Goal: Information Seeking & Learning: Learn about a topic

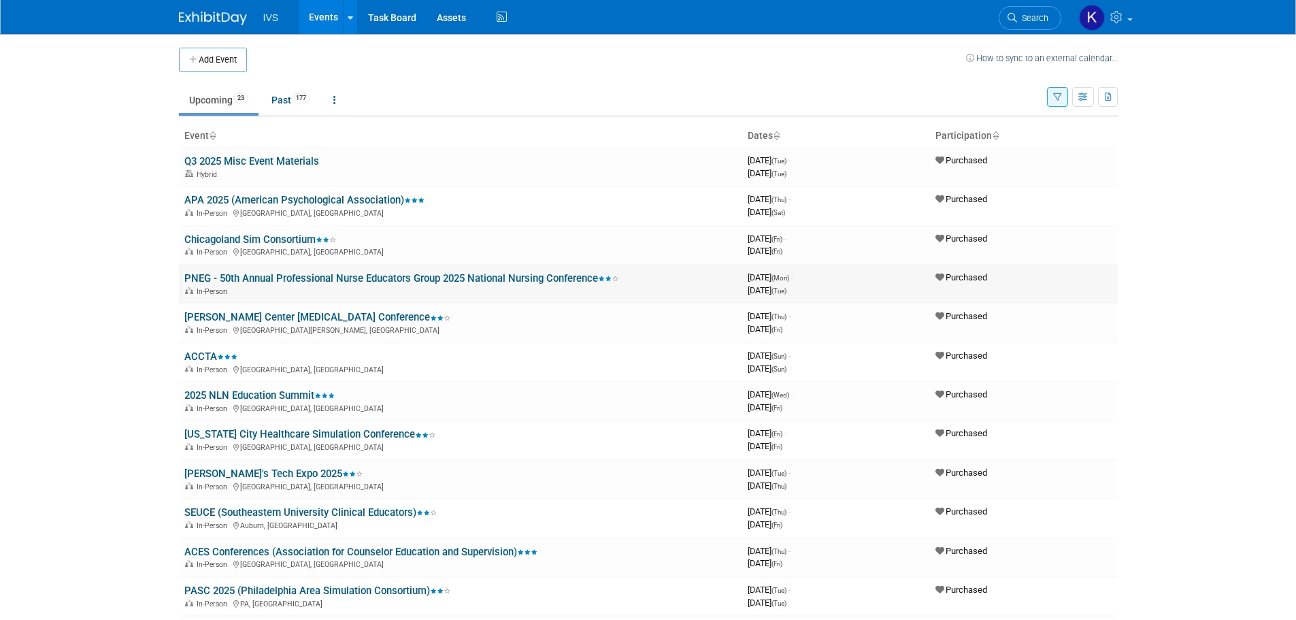
click at [251, 274] on link "PNEG - 50th Annual Professional Nurse Educators Group 2025 National Nursing Con…" at bounding box center [401, 278] width 434 height 12
click at [240, 316] on link "[PERSON_NAME] Center [MEDICAL_DATA] Conference" at bounding box center [317, 317] width 266 height 12
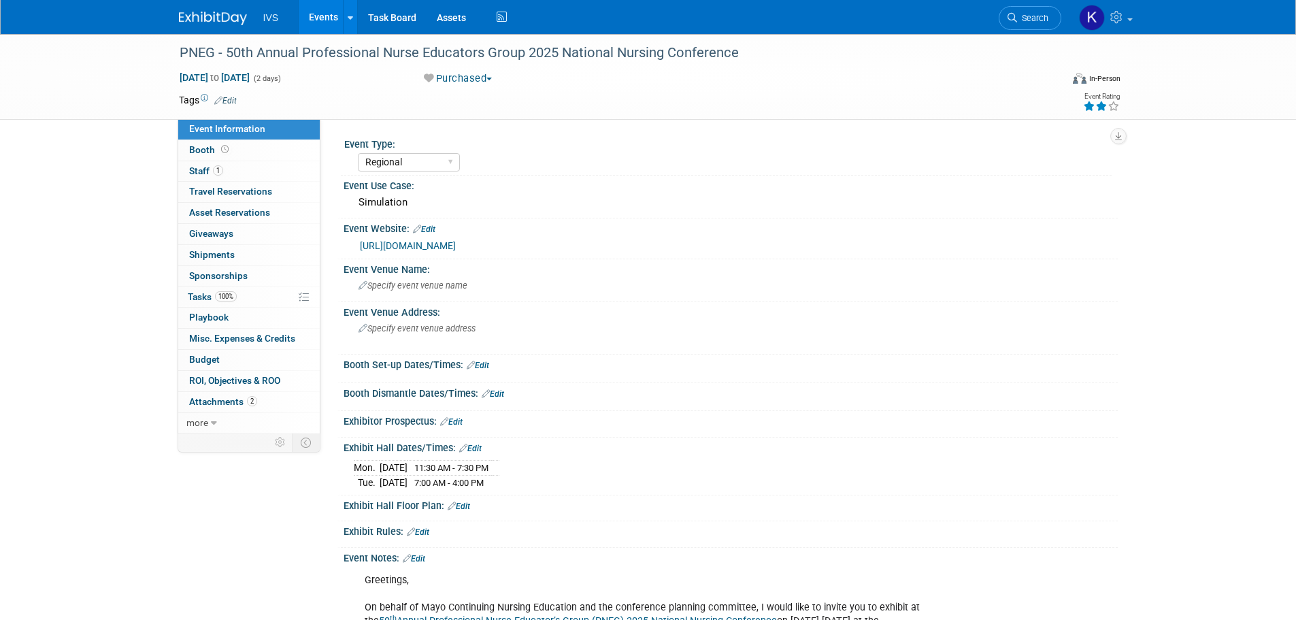
select select "Regional"
click at [508, 49] on div "PNEG - 50th Annual Professional Nurse Educators Group 2025 National Nursing Con…" at bounding box center [608, 53] width 866 height 24
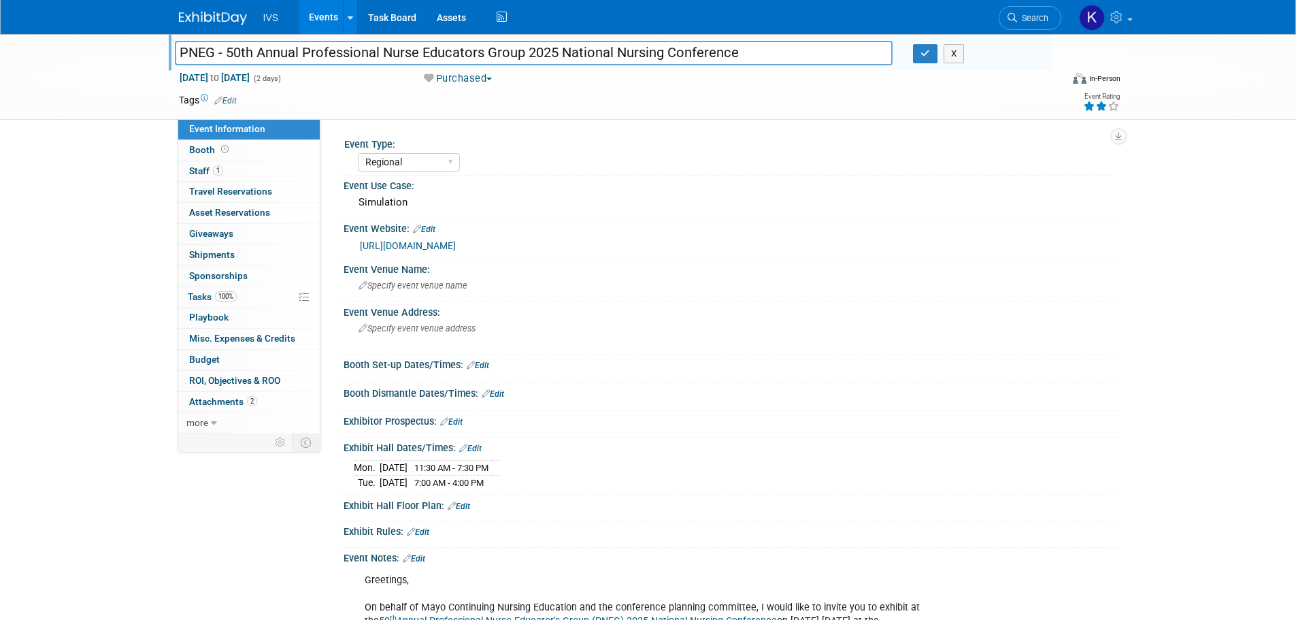
drag, startPoint x: 227, startPoint y: 51, endPoint x: 759, endPoint y: 56, distance: 532.2
click at [759, 56] on input "PNEG - 50th Annual Professional Nurse Educators Group 2025 National Nursing Con…" at bounding box center [534, 53] width 719 height 24
click at [456, 247] on link "https://ce.mayo.edu/nursing/content/50th-annual-professional-nurse-educators-gr…" at bounding box center [408, 245] width 96 height 11
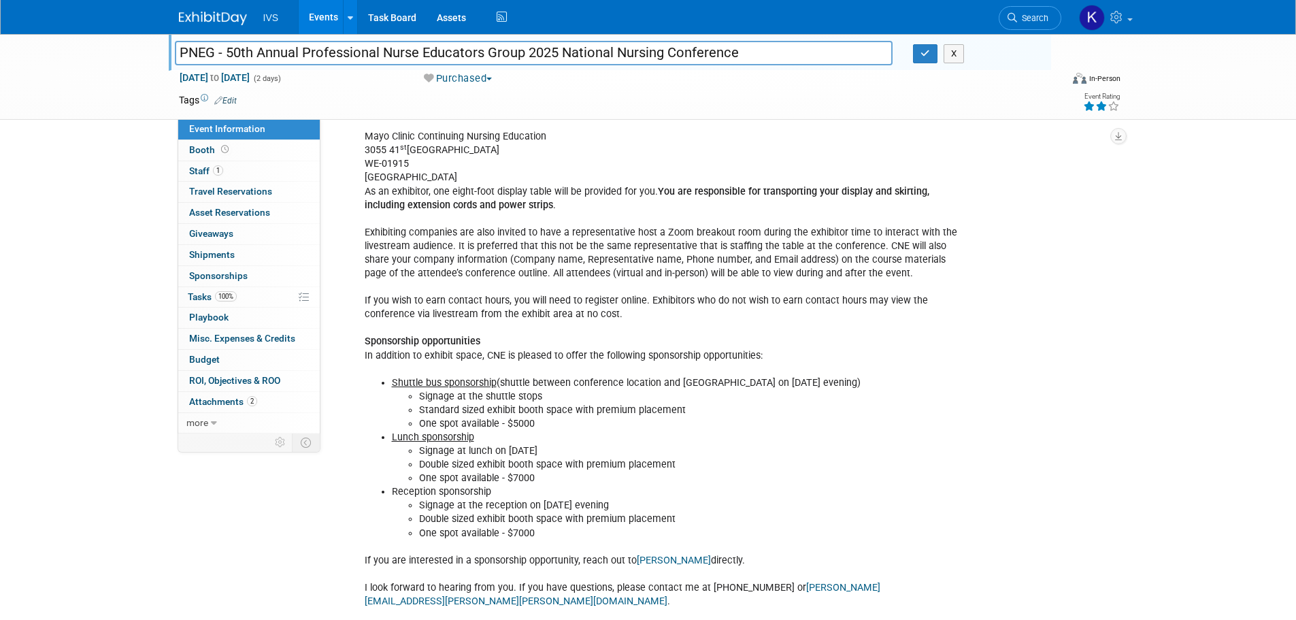
scroll to position [454, 0]
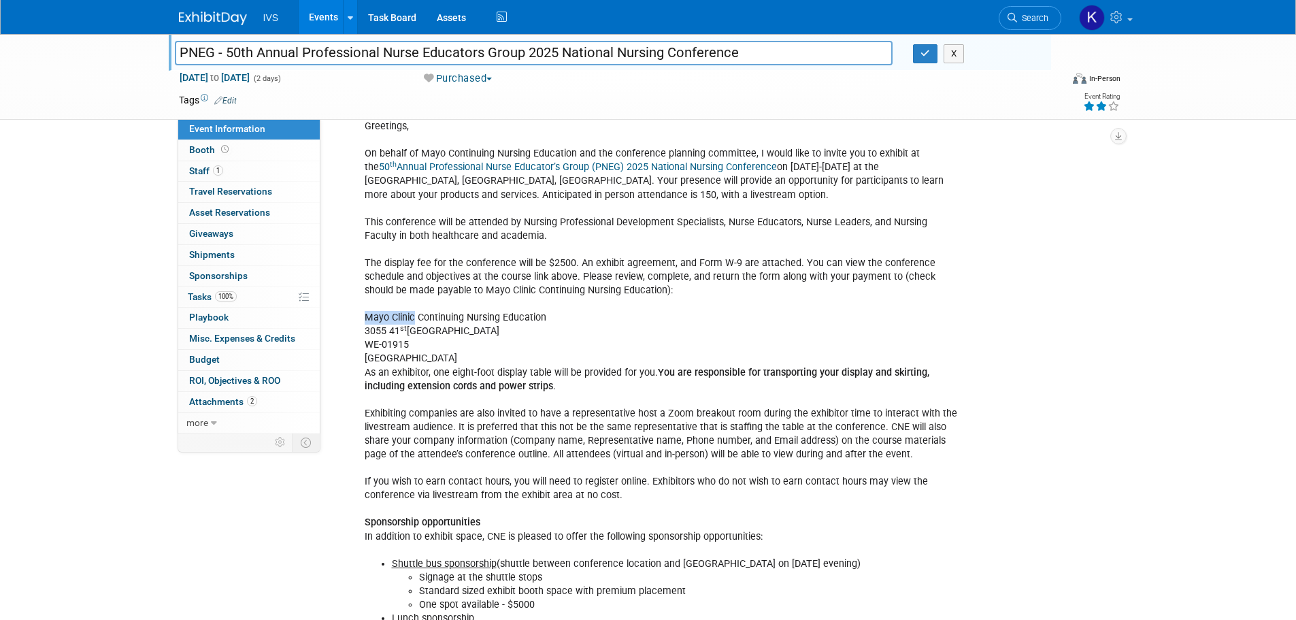
drag, startPoint x: 364, startPoint y: 314, endPoint x: 414, endPoint y: 316, distance: 49.7
click at [414, 316] on div "Greetings, On behalf of Mayo Continuing Nursing Education and the conference pl…" at bounding box center [661, 502] width 613 height 778
copy div "Mayo Clinic"
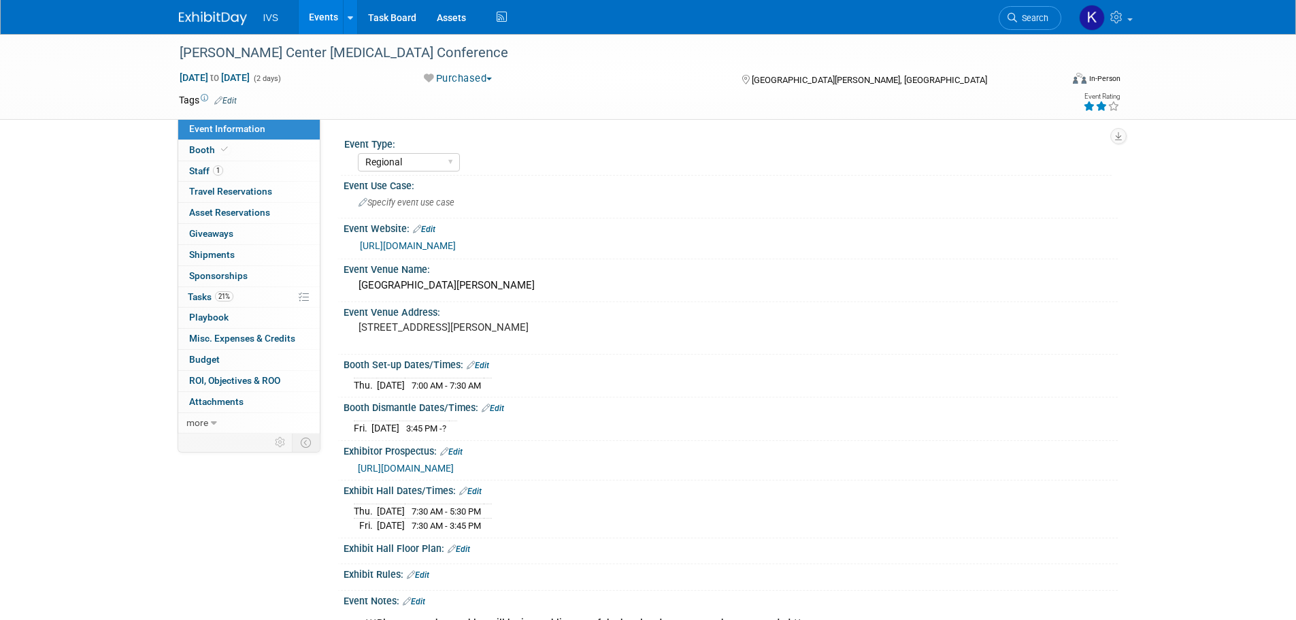
select select "Regional"
drag, startPoint x: 182, startPoint y: 52, endPoint x: 410, endPoint y: 53, distance: 228.7
click at [410, 53] on div "Thompson Center Autism Conference" at bounding box center [608, 53] width 866 height 24
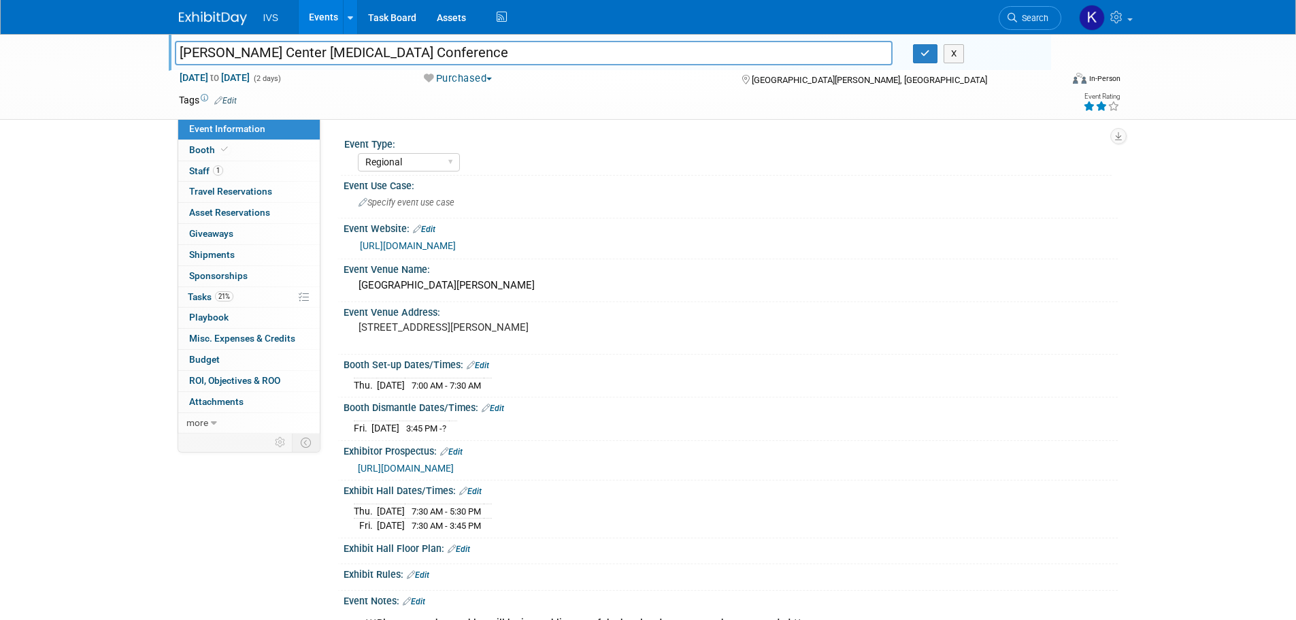
click at [348, 48] on input "[PERSON_NAME] Center [MEDICAL_DATA] Conference" at bounding box center [534, 53] width 719 height 24
click at [348, 49] on input "[PERSON_NAME] Center [MEDICAL_DATA] Conference" at bounding box center [534, 53] width 719 height 24
drag, startPoint x: 577, startPoint y: 327, endPoint x: 359, endPoint y: 335, distance: 218.6
click at [359, 335] on div "1 Convention Center Plaza, St. Charles, MO 63303" at bounding box center [505, 333] width 302 height 31
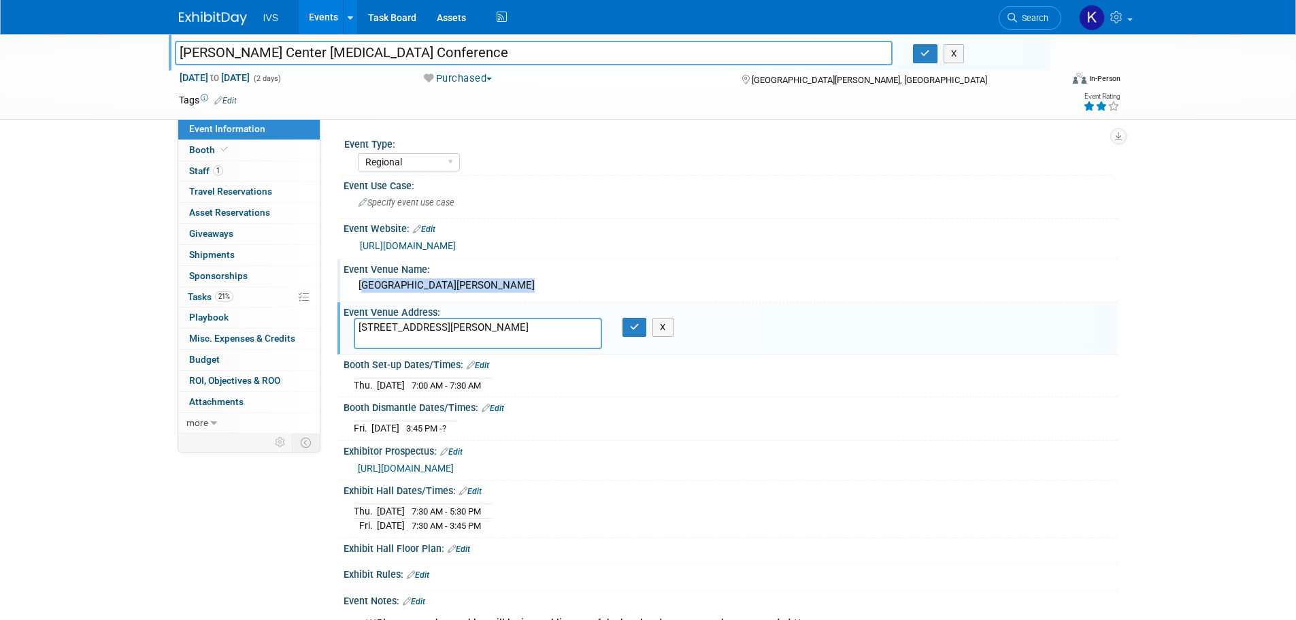
drag, startPoint x: 360, startPoint y: 284, endPoint x: 493, endPoint y: 284, distance: 133.4
click at [493, 284] on div "St. Charles Convention Center" at bounding box center [731, 285] width 754 height 21
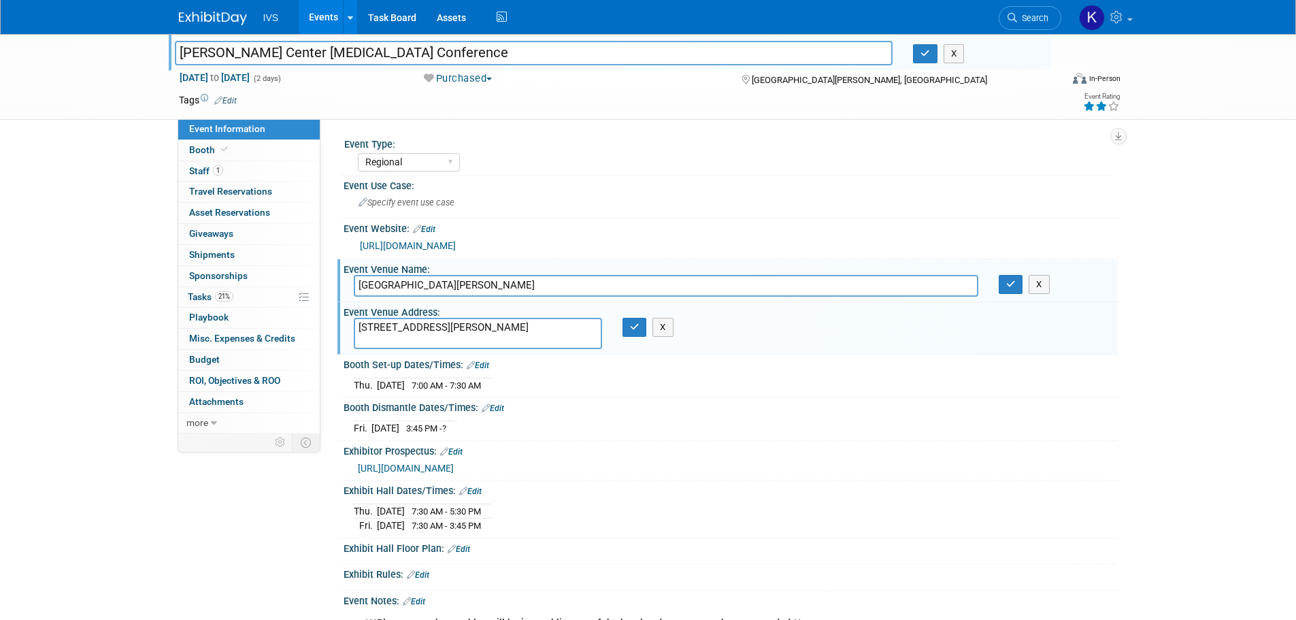
drag, startPoint x: 495, startPoint y: 283, endPoint x: 346, endPoint y: 289, distance: 149.1
click at [346, 289] on div "St. Charles Convention Center" at bounding box center [666, 285] width 645 height 21
click at [455, 246] on link "https://tcautismconf.com/" at bounding box center [408, 245] width 96 height 11
click at [315, 13] on link "Events" at bounding box center [324, 17] width 50 height 34
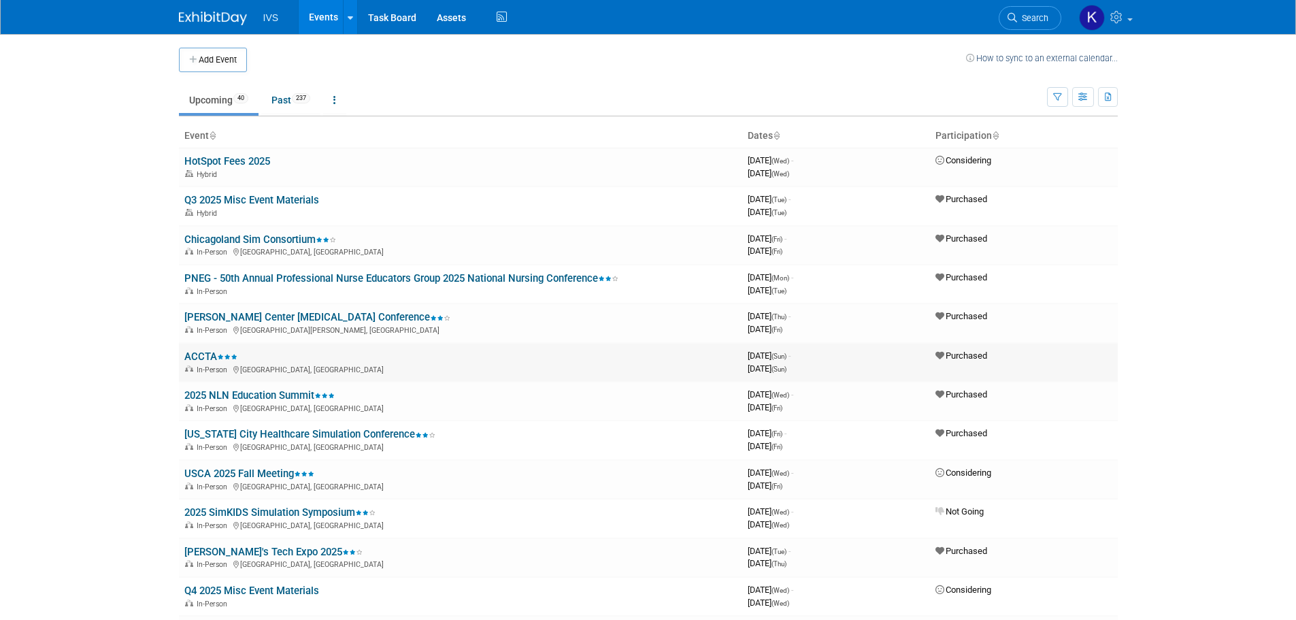
click at [206, 356] on link "ACCTA" at bounding box center [210, 356] width 53 height 12
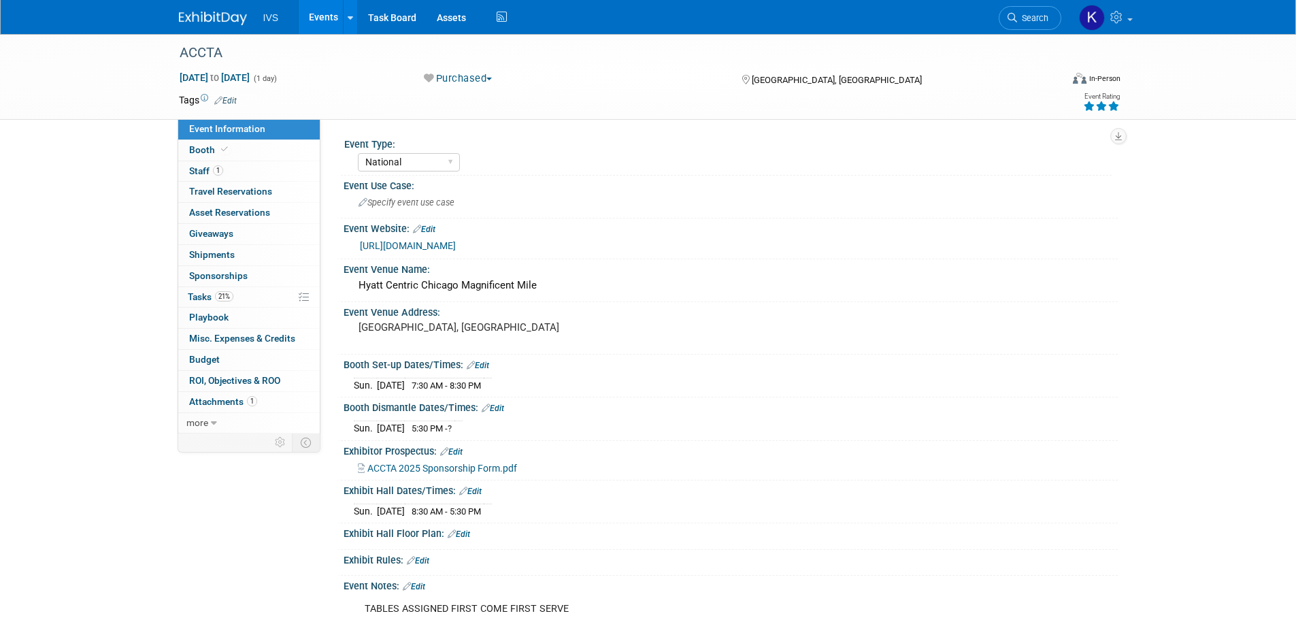
select select "National"
click at [225, 56] on div "ACCTA" at bounding box center [608, 53] width 866 height 24
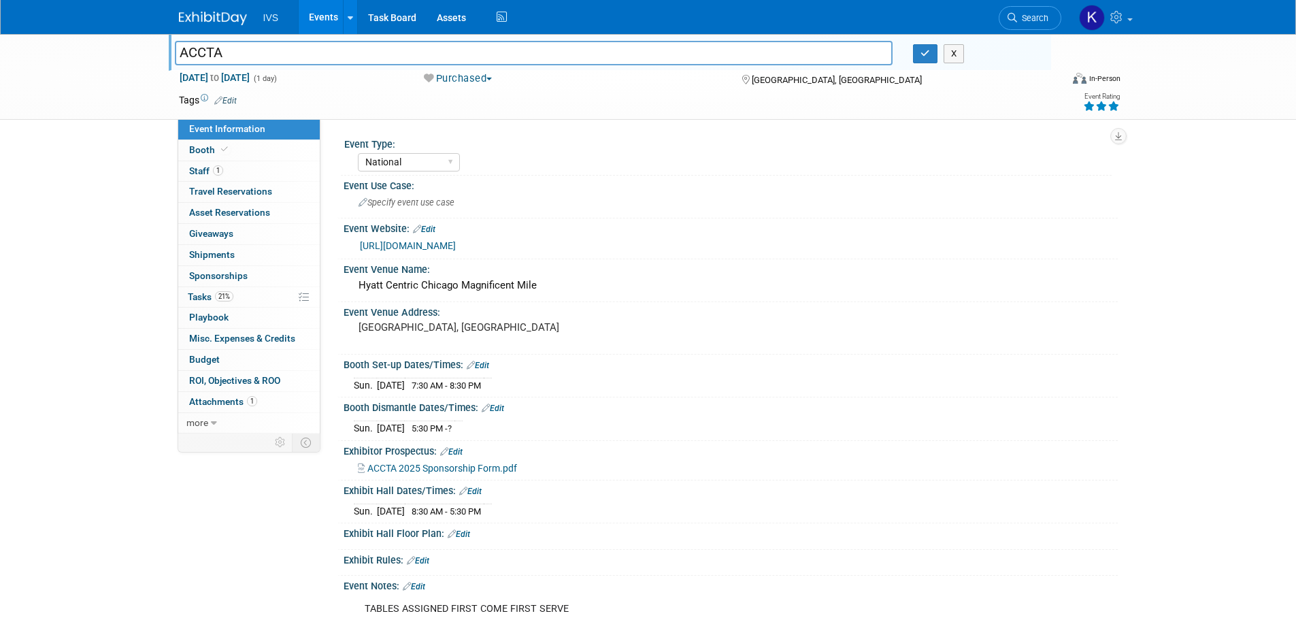
drag, startPoint x: 225, startPoint y: 56, endPoint x: 178, endPoint y: 55, distance: 47.0
click at [178, 55] on input "ACCTA" at bounding box center [534, 53] width 719 height 24
click at [525, 286] on div "Hyatt Centric Chicago Magnificent Mile" at bounding box center [731, 285] width 754 height 21
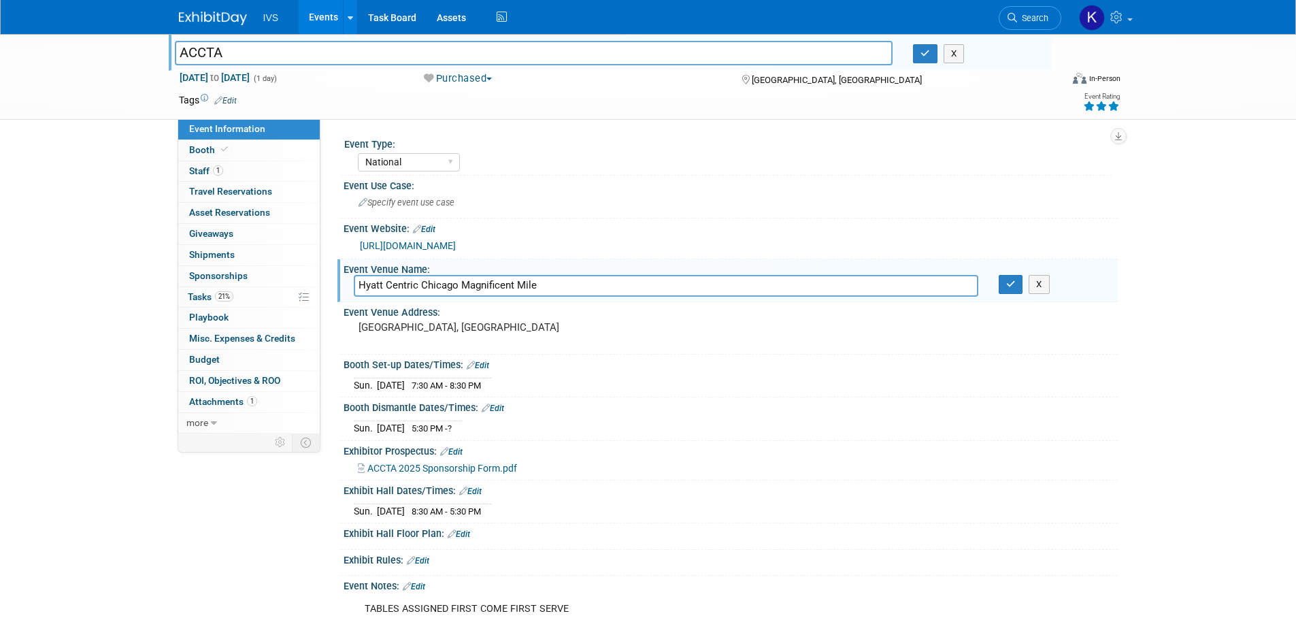
drag, startPoint x: 541, startPoint y: 286, endPoint x: 357, endPoint y: 282, distance: 184.4
click at [357, 282] on input "Hyatt Centric Chicago Magnificent Mile" at bounding box center [666, 285] width 625 height 21
click at [456, 245] on link "https://asaccta.memberclicks.net/2025-accta-conference" at bounding box center [408, 245] width 96 height 11
